Goal: Information Seeking & Learning: Understand process/instructions

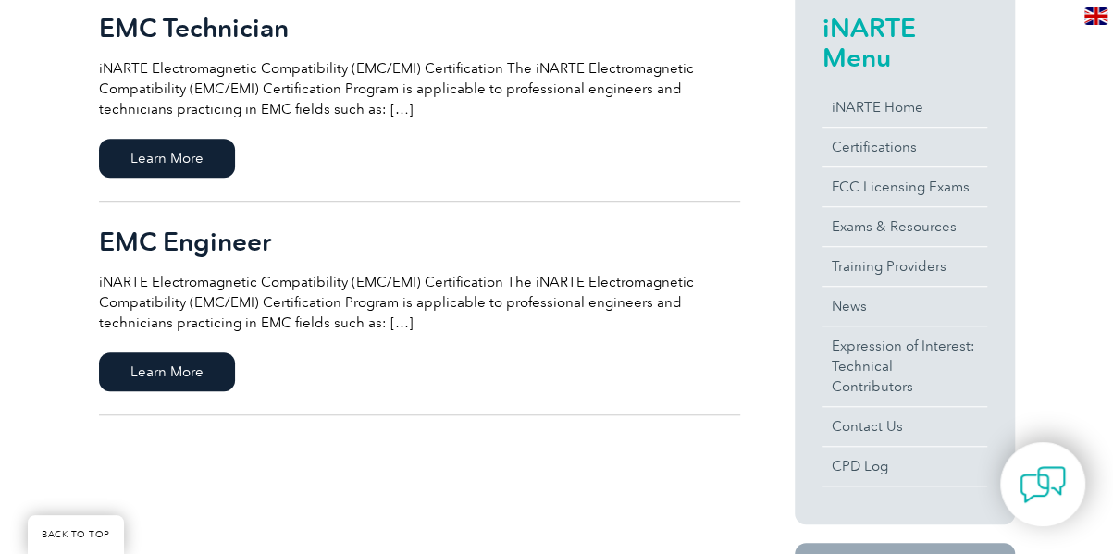
scroll to position [505, 0]
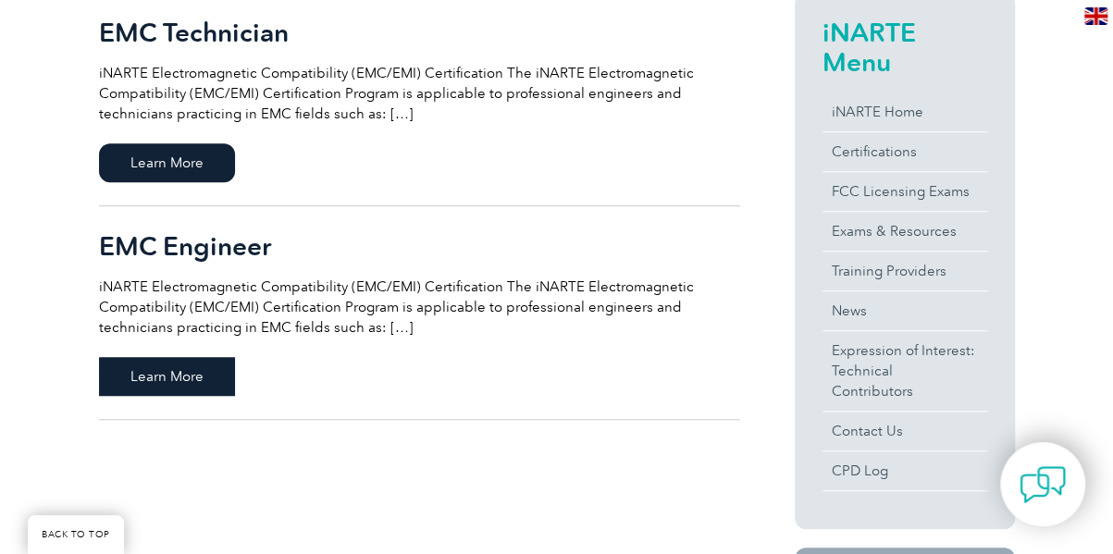
click at [141, 373] on span "Learn More" at bounding box center [167, 376] width 136 height 39
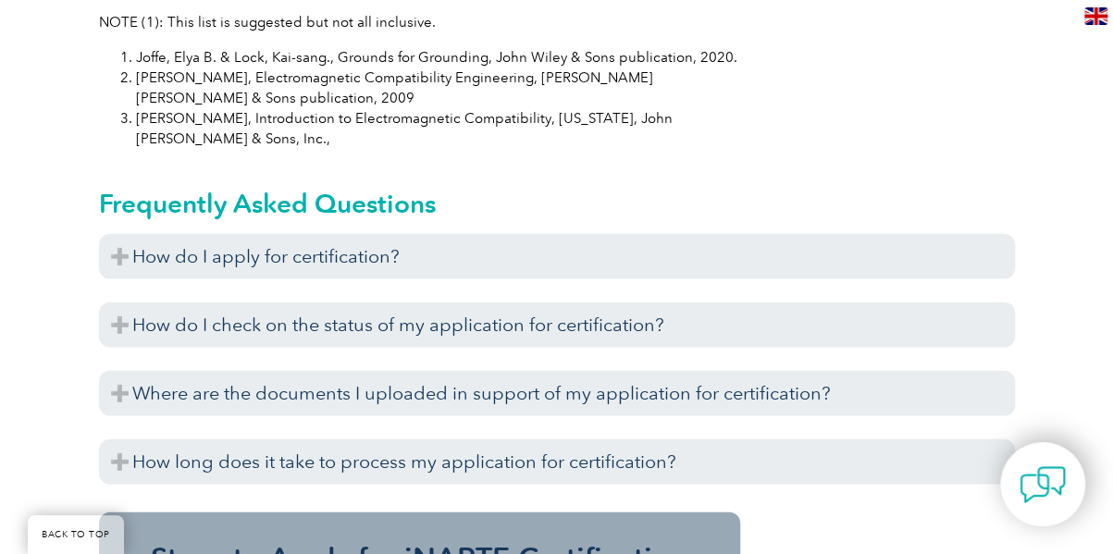
scroll to position [2140, 0]
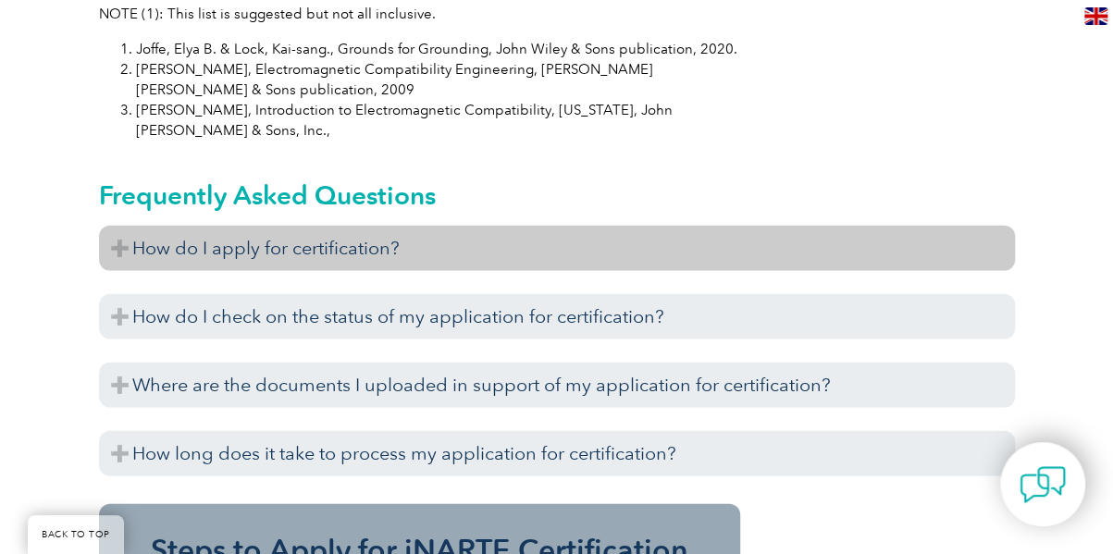
click at [351, 226] on h3 "How do I apply for certification?" at bounding box center [557, 248] width 916 height 45
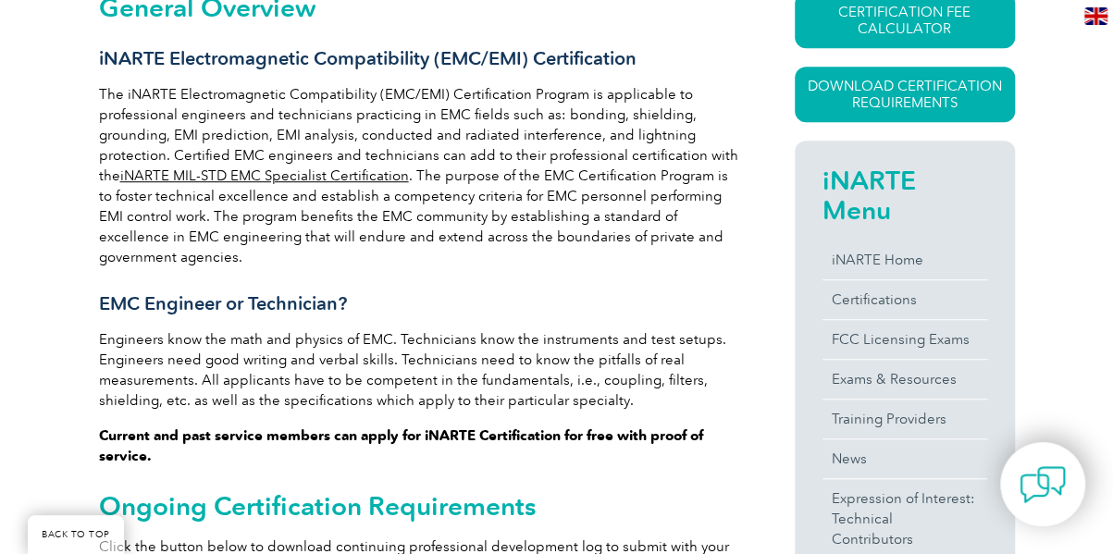
scroll to position [451, 0]
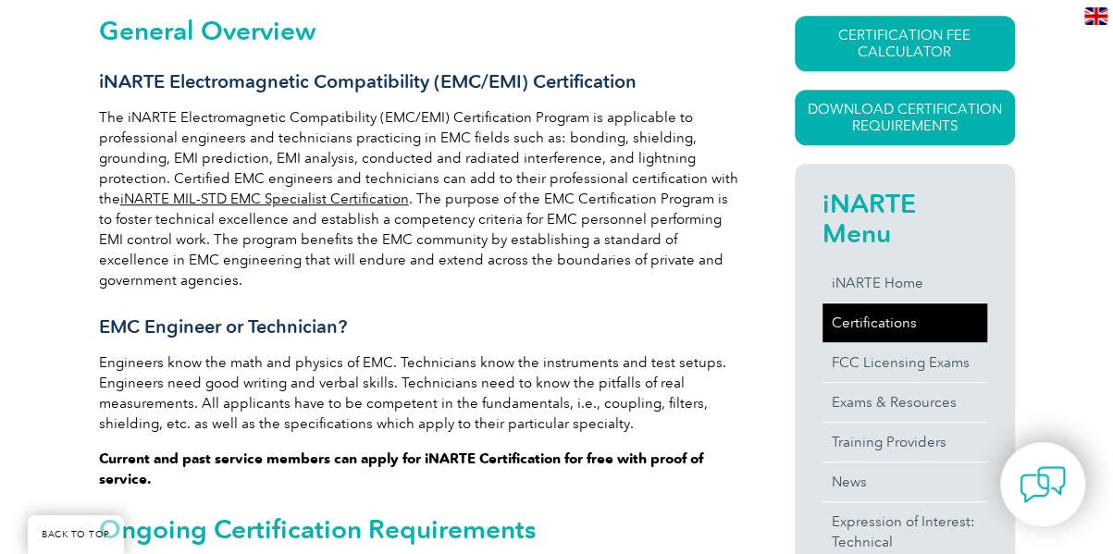
click at [883, 318] on link "Certifications" at bounding box center [905, 323] width 165 height 39
